Goal: Find contact information: Find contact information

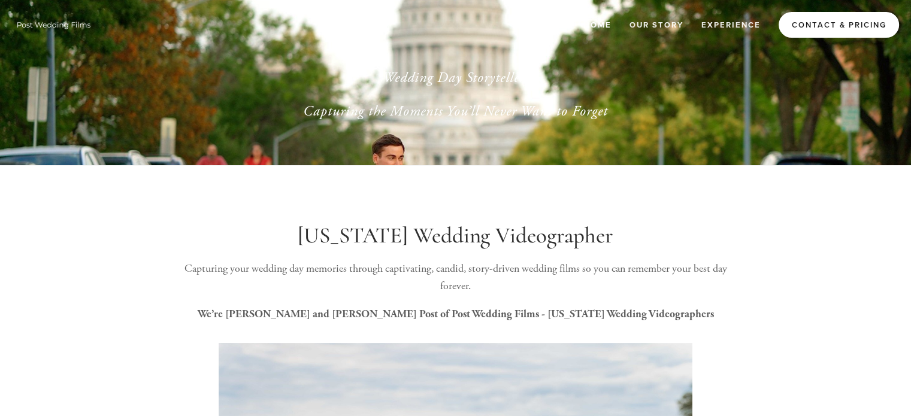
click at [822, 14] on link "Contact & Pricing" at bounding box center [839, 25] width 120 height 26
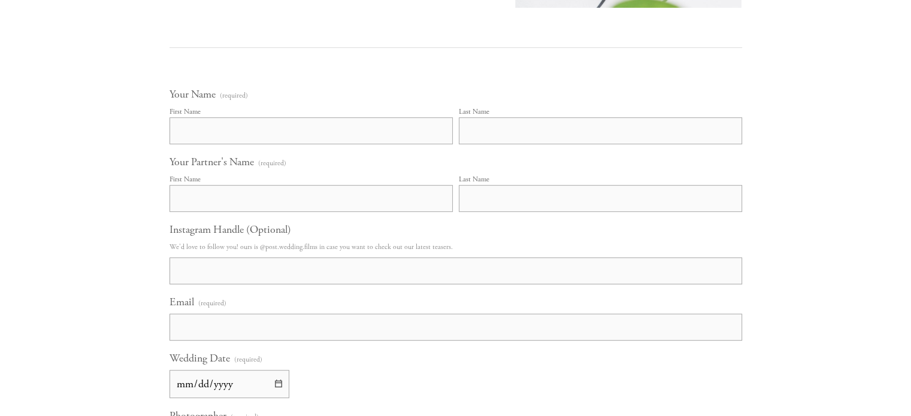
scroll to position [510, 0]
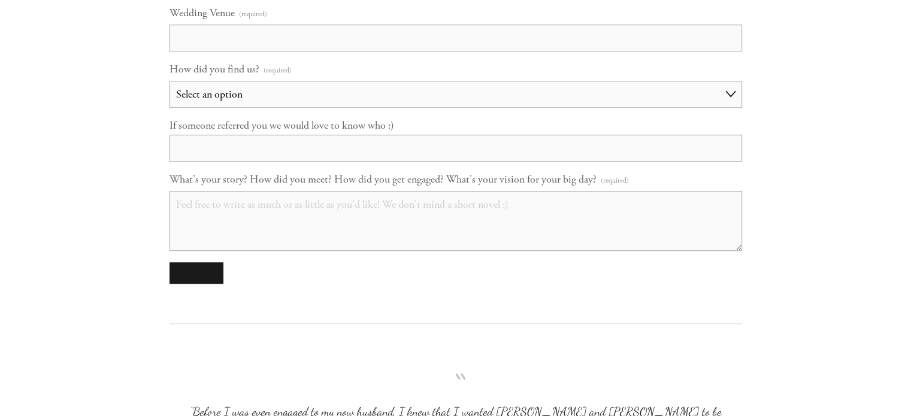
scroll to position [1026, 0]
click at [582, 107] on select "Select an option Choose an answer Referral Instagram Google Facebook YouTube Ot…" at bounding box center [456, 93] width 573 height 27
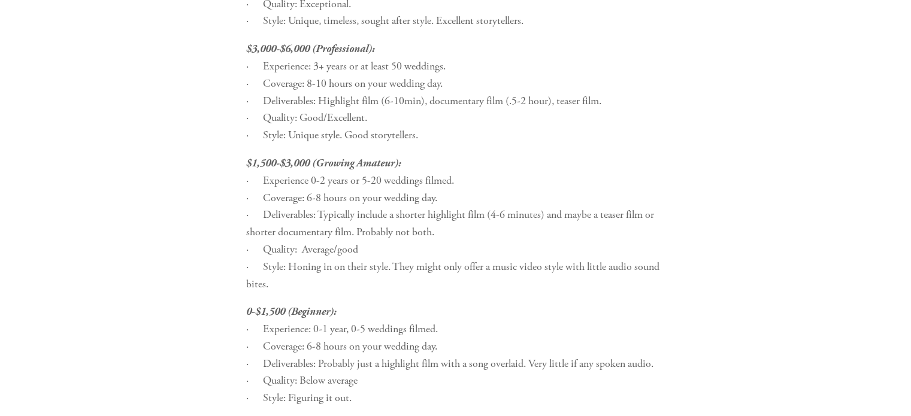
scroll to position [1700, 0]
